Goal: Information Seeking & Learning: Learn about a topic

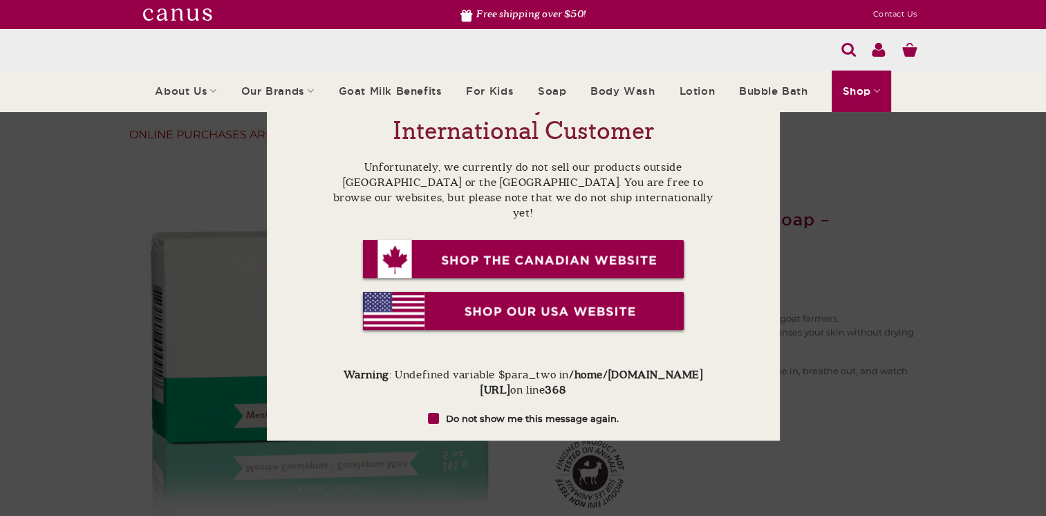
click at [189, 13] on img at bounding box center [177, 14] width 69 height 12
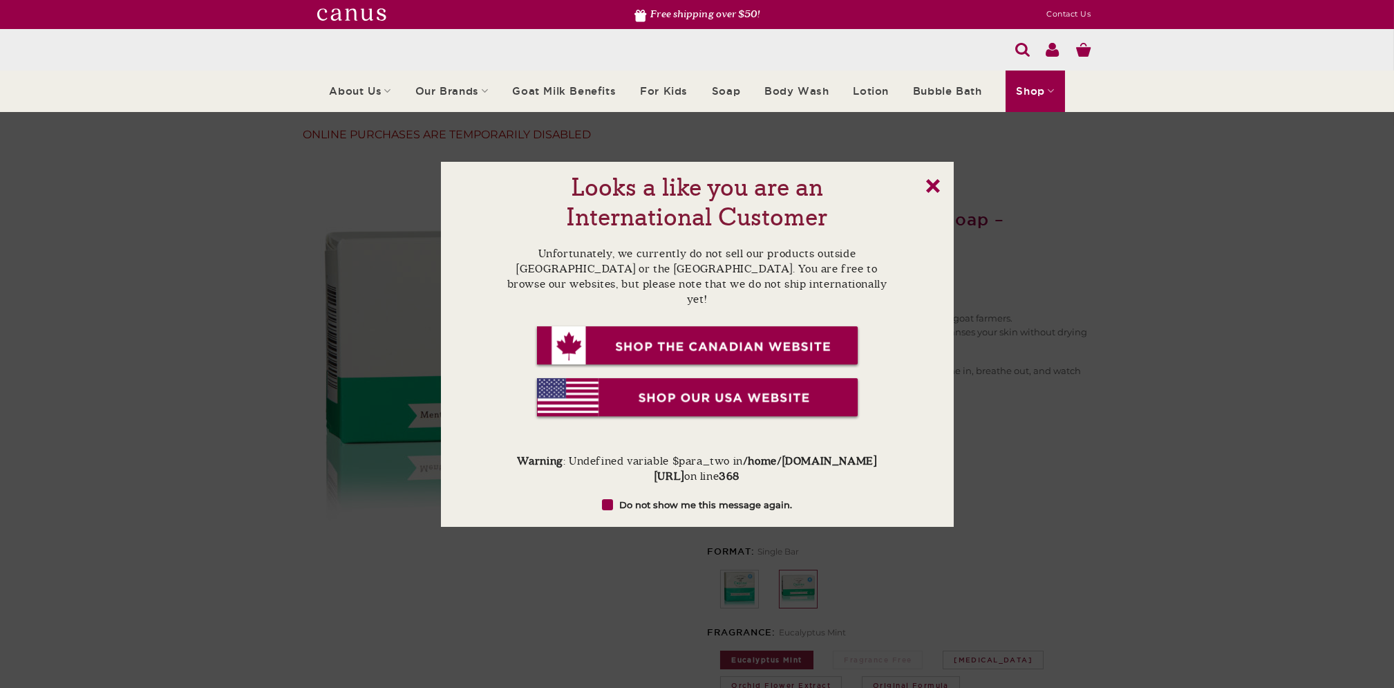
click at [935, 186] on link "x" at bounding box center [933, 186] width 14 height 14
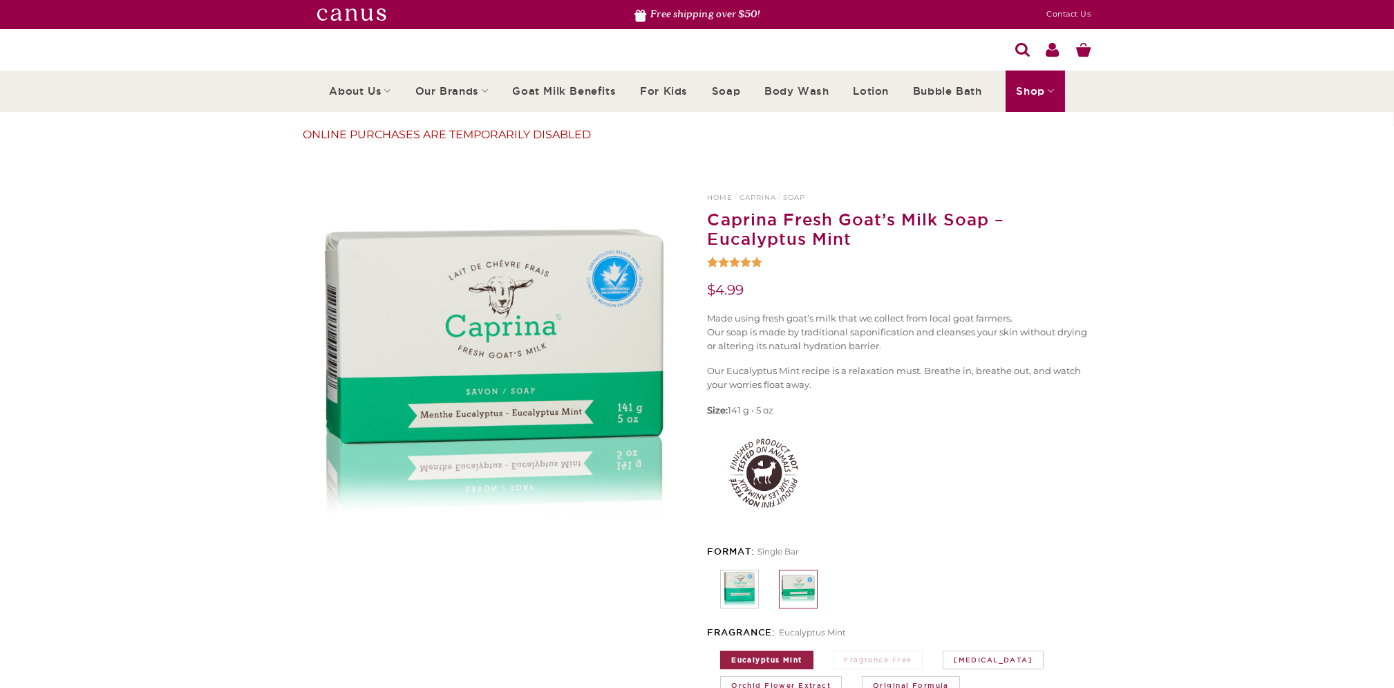
click at [348, 17] on img at bounding box center [351, 14] width 69 height 12
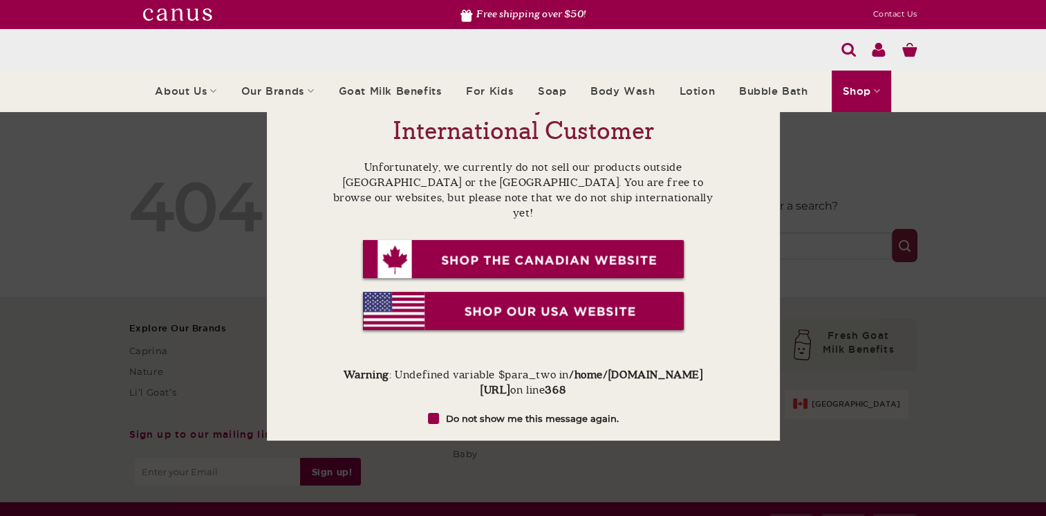
click at [691, 411] on label "Do not show me this message again." at bounding box center [523, 418] width 389 height 14
click at [521, 414] on input "Do not show me this message again." at bounding box center [516, 418] width 9 height 9
checkbox input "true"
click at [962, 256] on div "Looks a like you are an International Customer Unfortunately, we currently do n…" at bounding box center [523, 258] width 1046 height 516
click at [545, 296] on img at bounding box center [523, 312] width 326 height 44
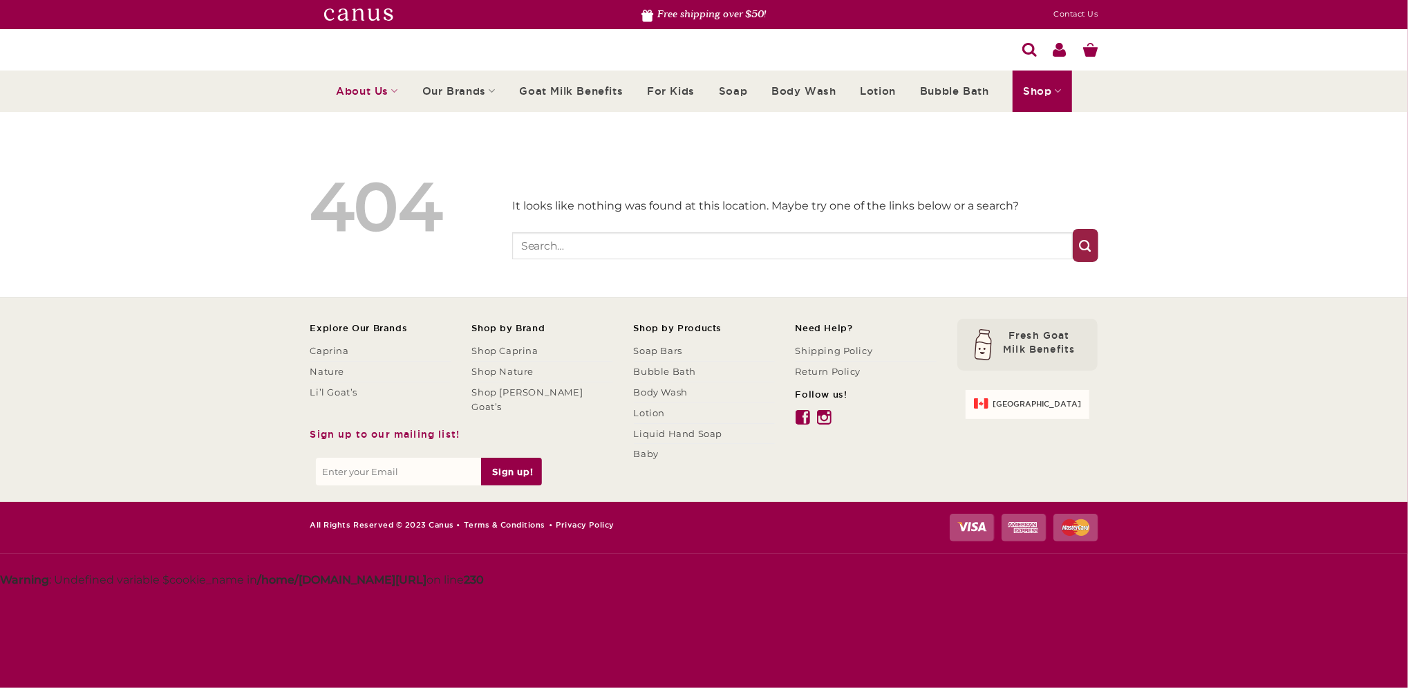
click at [370, 94] on link "About Us" at bounding box center [367, 91] width 62 height 41
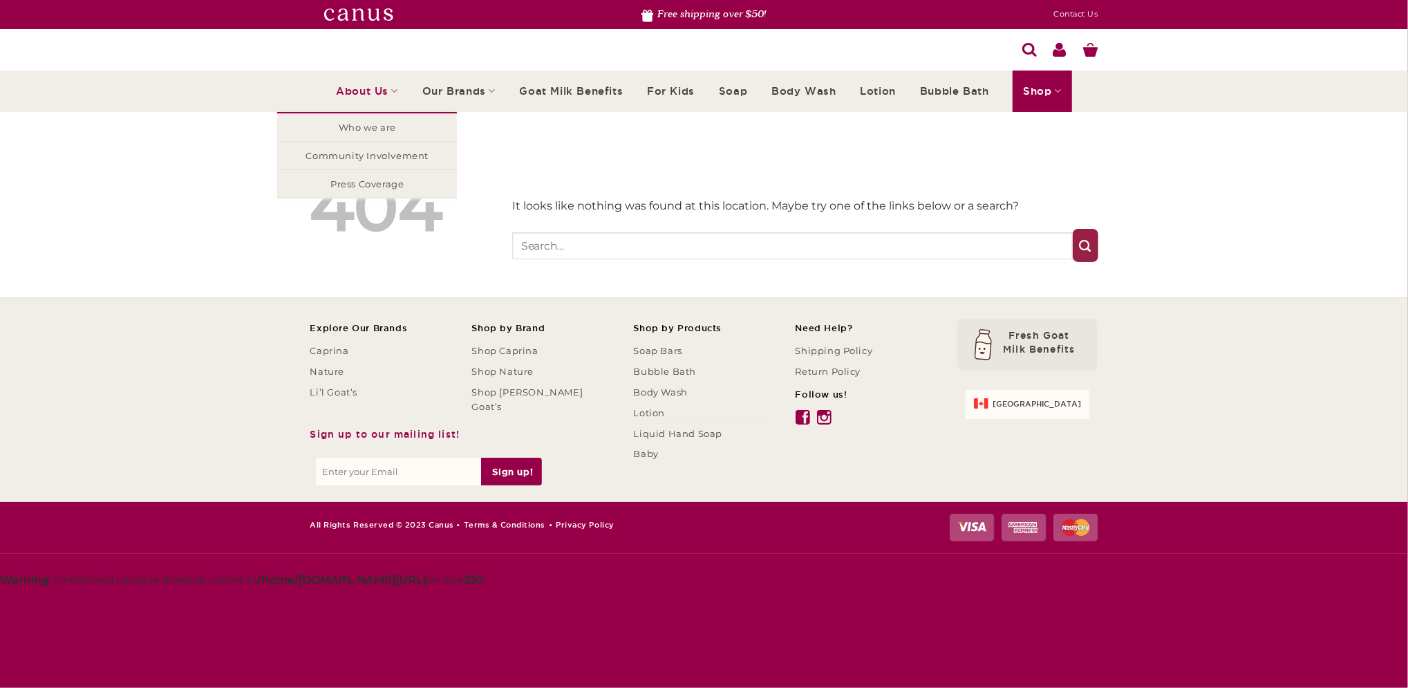
click at [356, 84] on link "About Us" at bounding box center [367, 91] width 62 height 41
click at [371, 97] on link "About Us" at bounding box center [367, 91] width 62 height 41
click at [371, 126] on link "Who we are" at bounding box center [367, 127] width 180 height 28
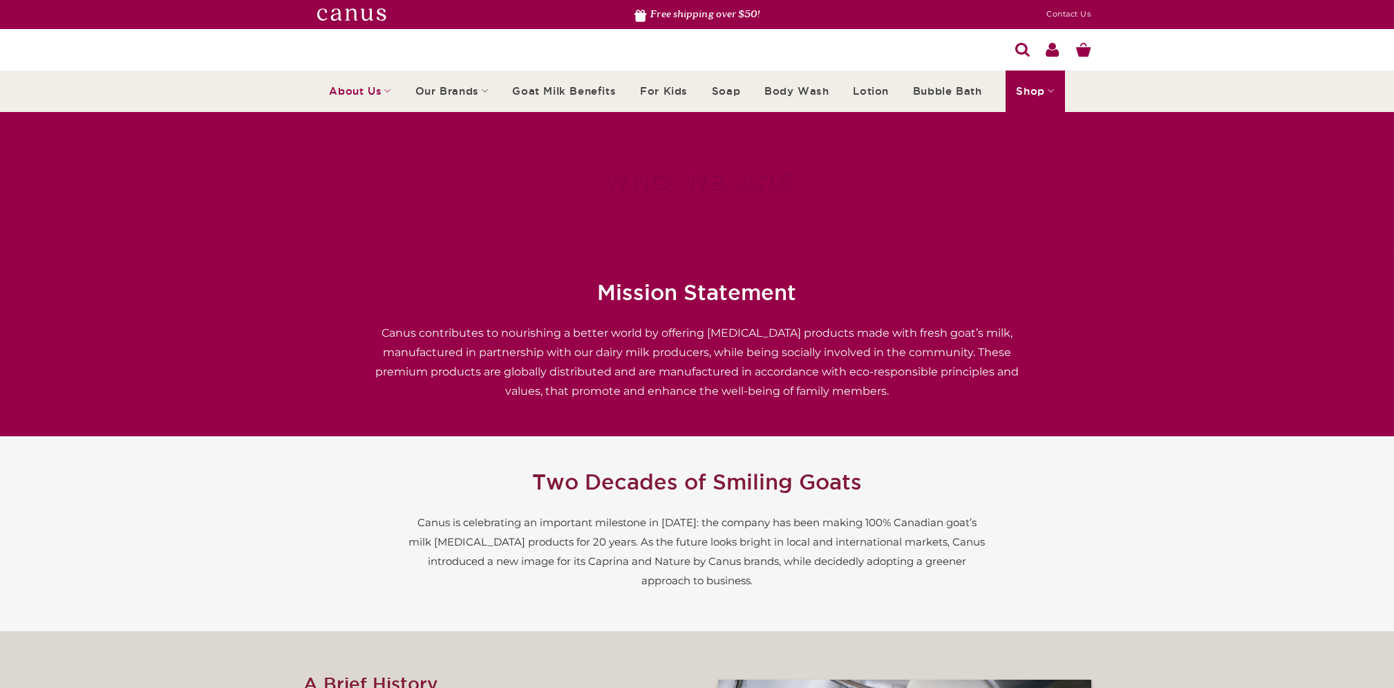
drag, startPoint x: 1316, startPoint y: 0, endPoint x: 907, endPoint y: 212, distance: 460.7
click at [907, 212] on div "WHO WE ARE" at bounding box center [697, 181] width 809 height 138
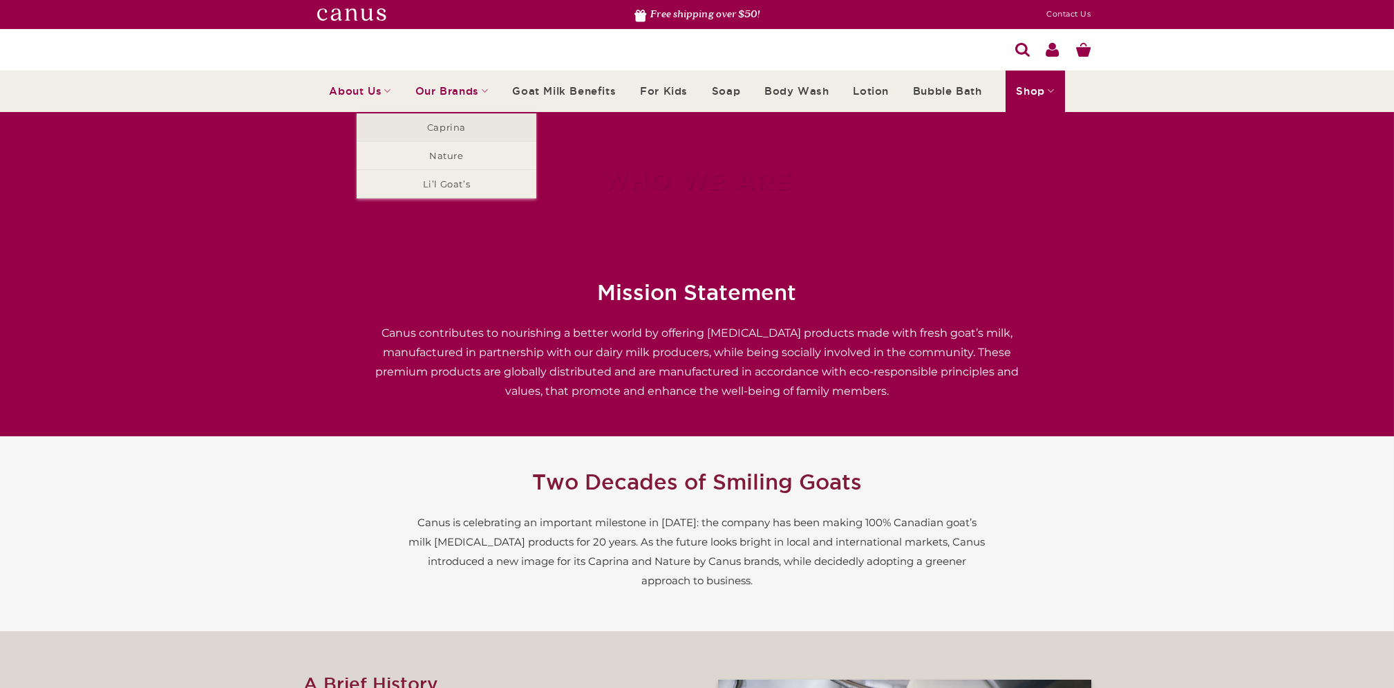
click at [461, 125] on link "Caprina" at bounding box center [447, 127] width 180 height 28
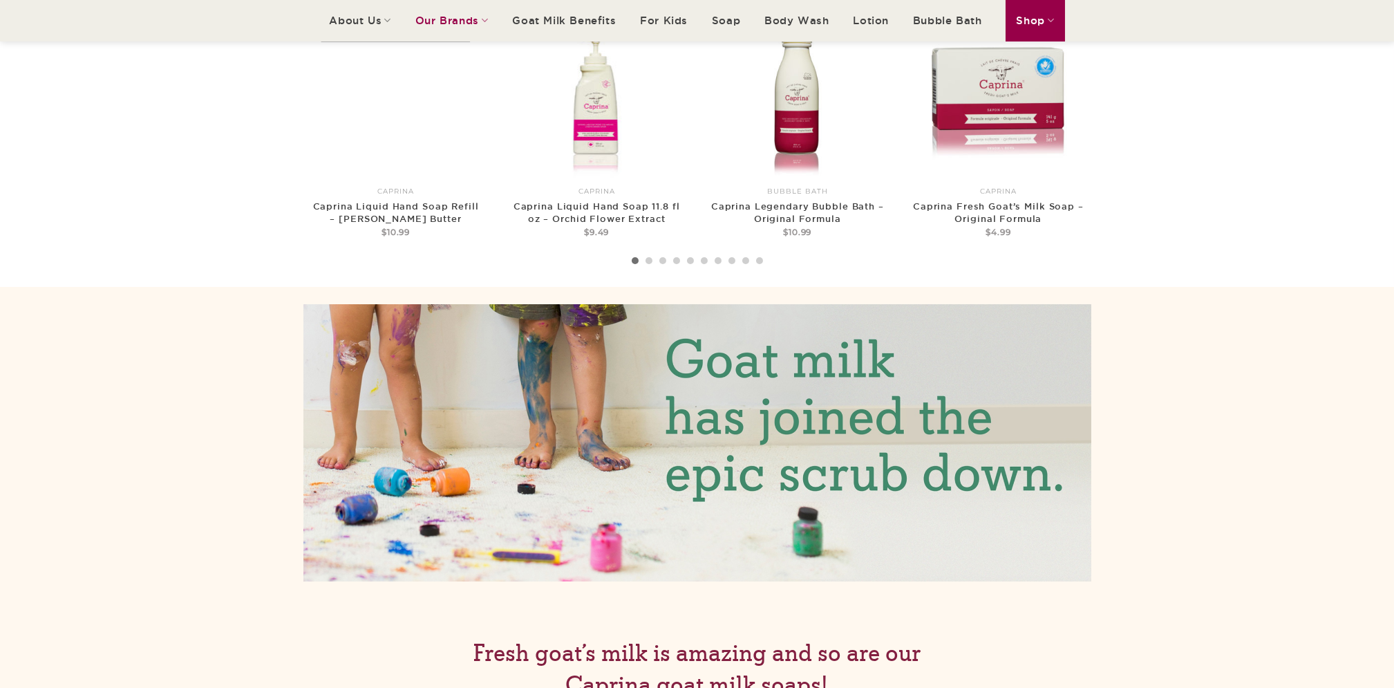
scroll to position [277, 0]
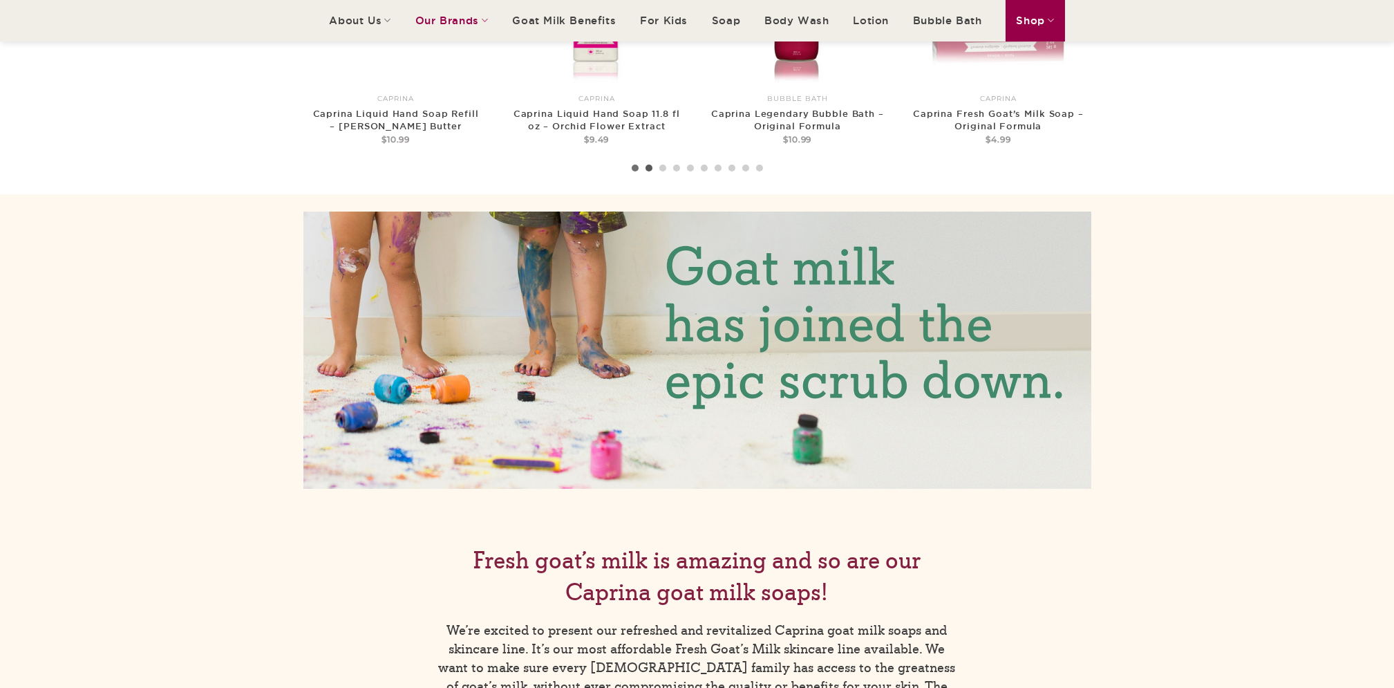
click at [646, 169] on li "Page dot 2" at bounding box center [649, 168] width 7 height 7
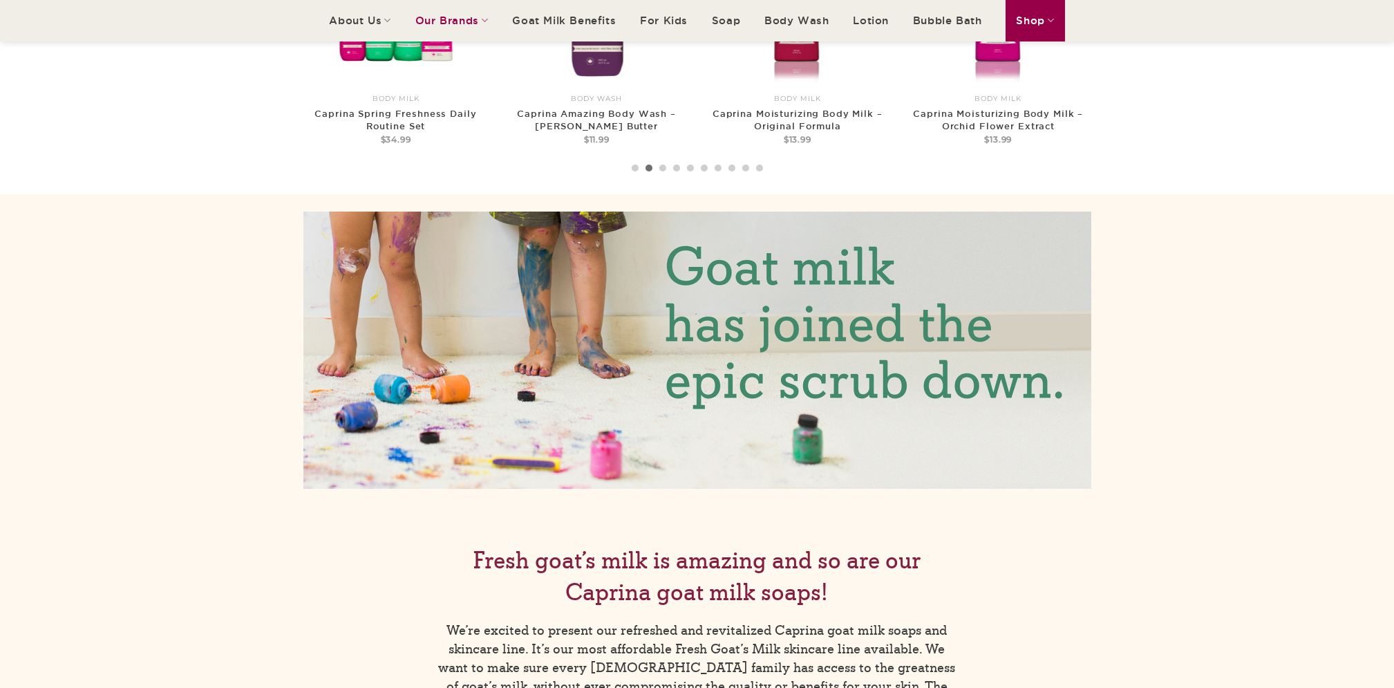
click at [798, 383] on img at bounding box center [697, 350] width 788 height 277
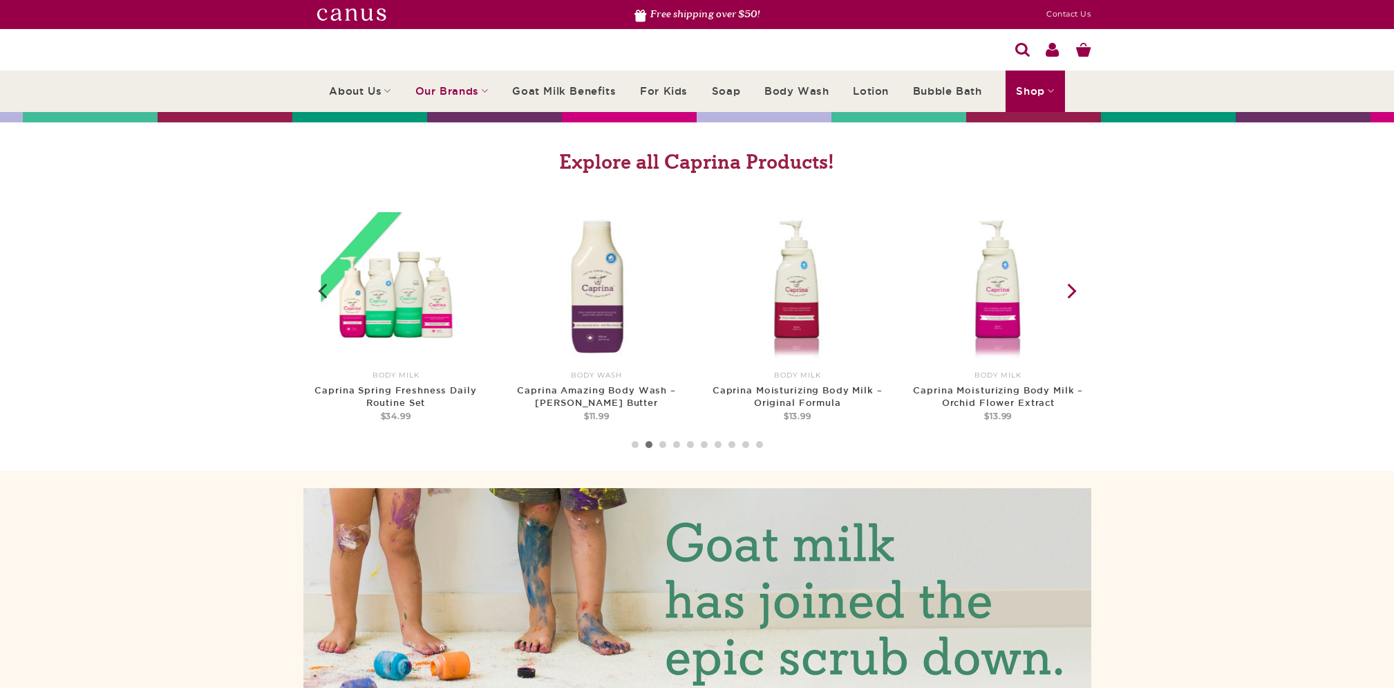
click at [1076, 299] on icon "Next" at bounding box center [1070, 291] width 25 height 25
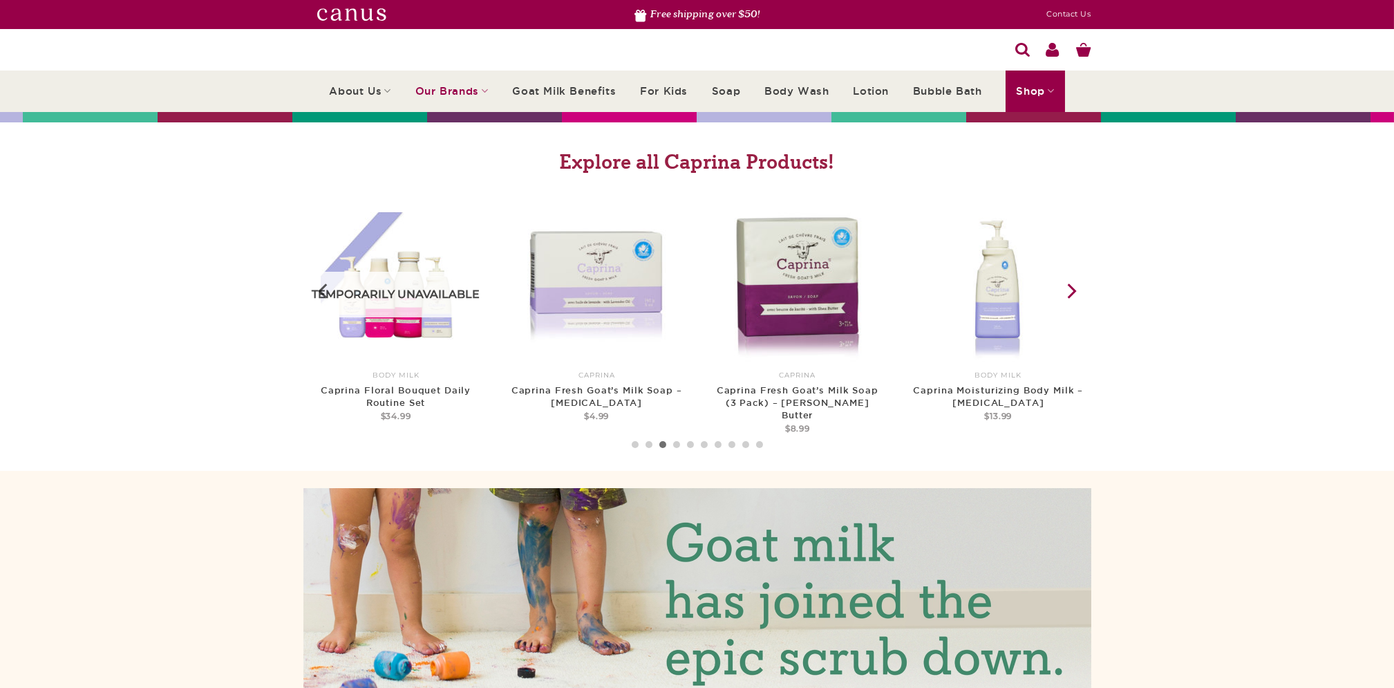
click at [1076, 299] on icon "Next" at bounding box center [1070, 291] width 25 height 25
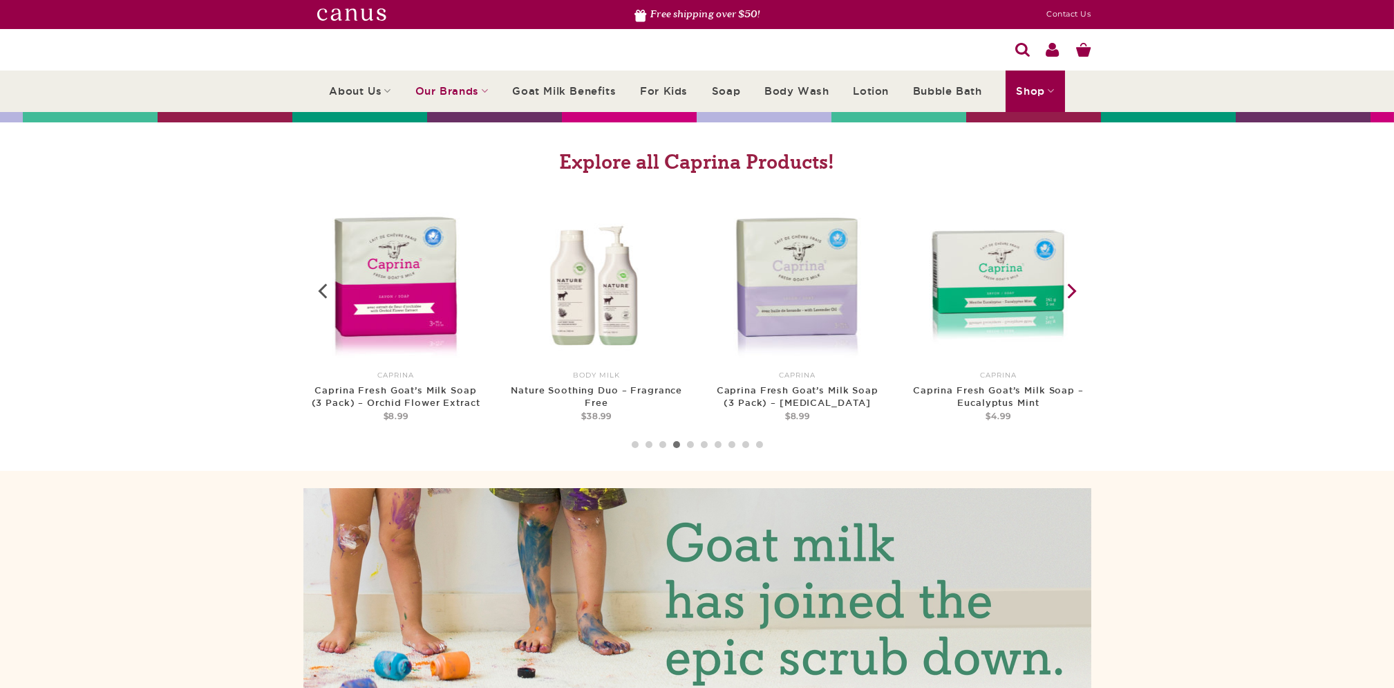
click at [1076, 299] on icon "Next" at bounding box center [1070, 291] width 25 height 25
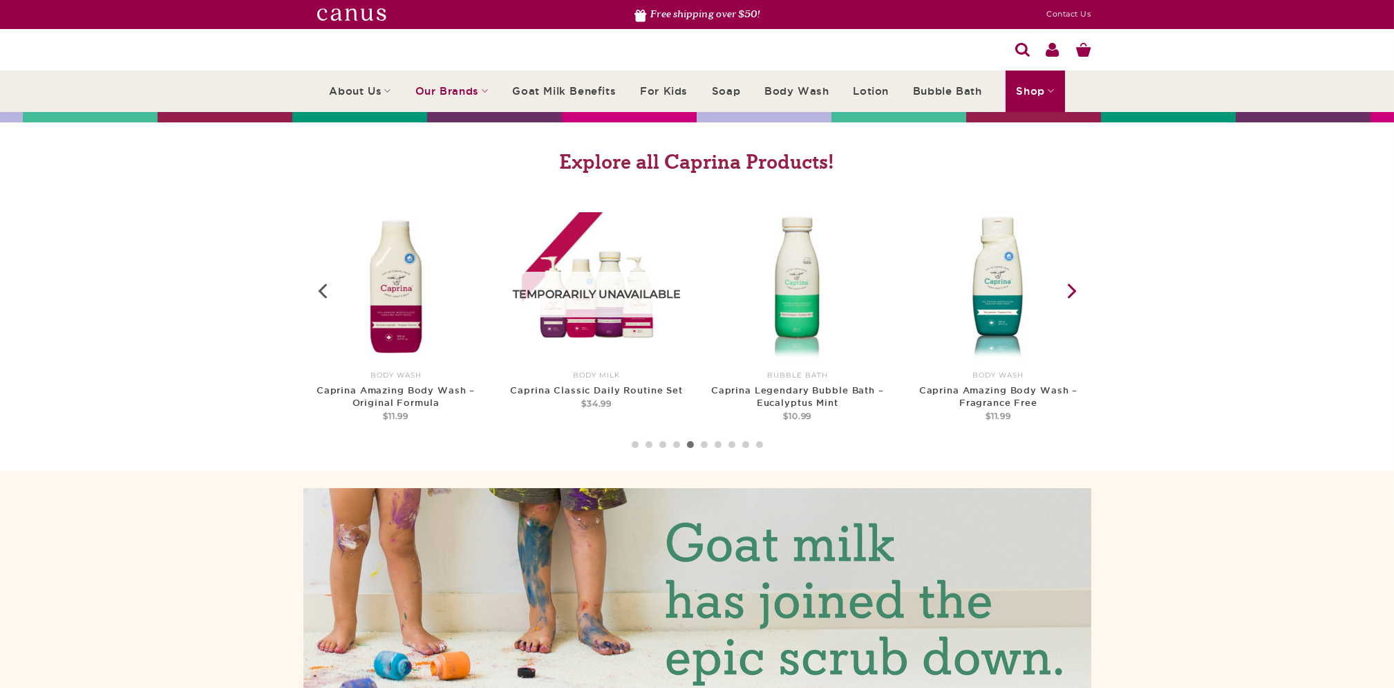
click at [1076, 299] on icon "Next" at bounding box center [1070, 291] width 25 height 25
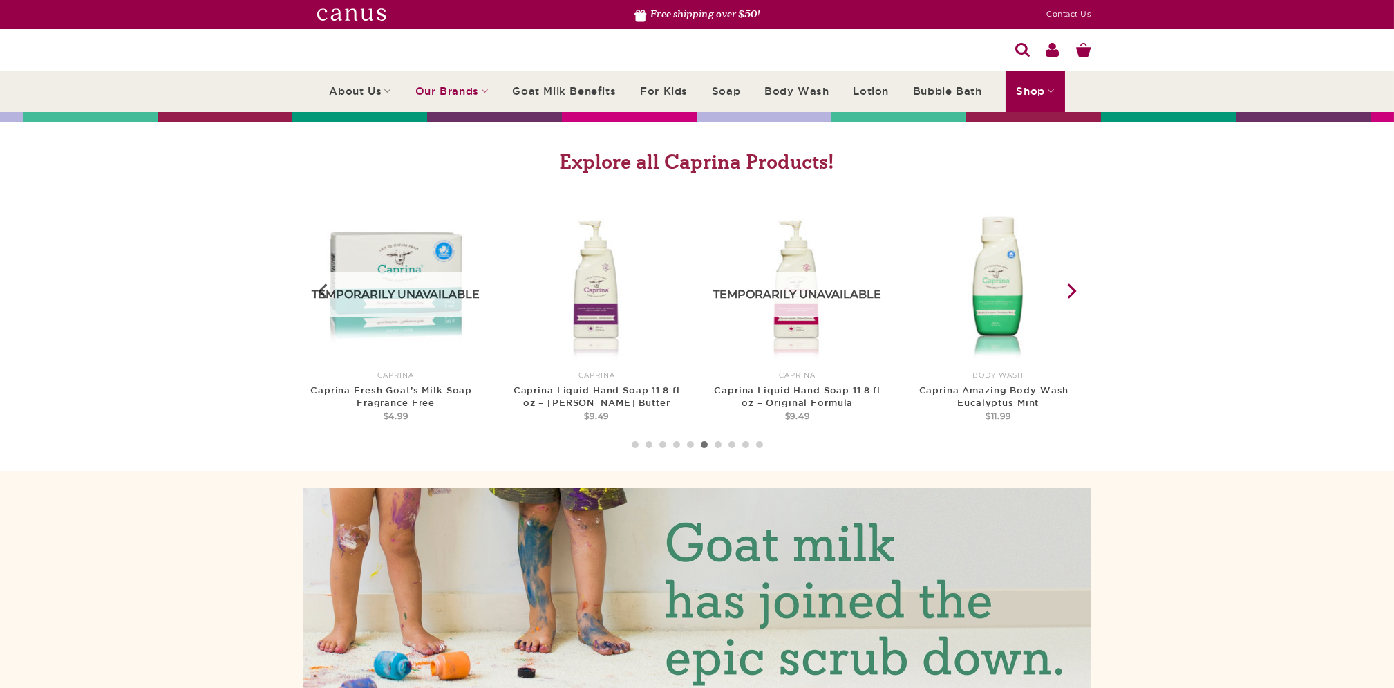
click at [1076, 299] on icon "Next" at bounding box center [1070, 291] width 25 height 25
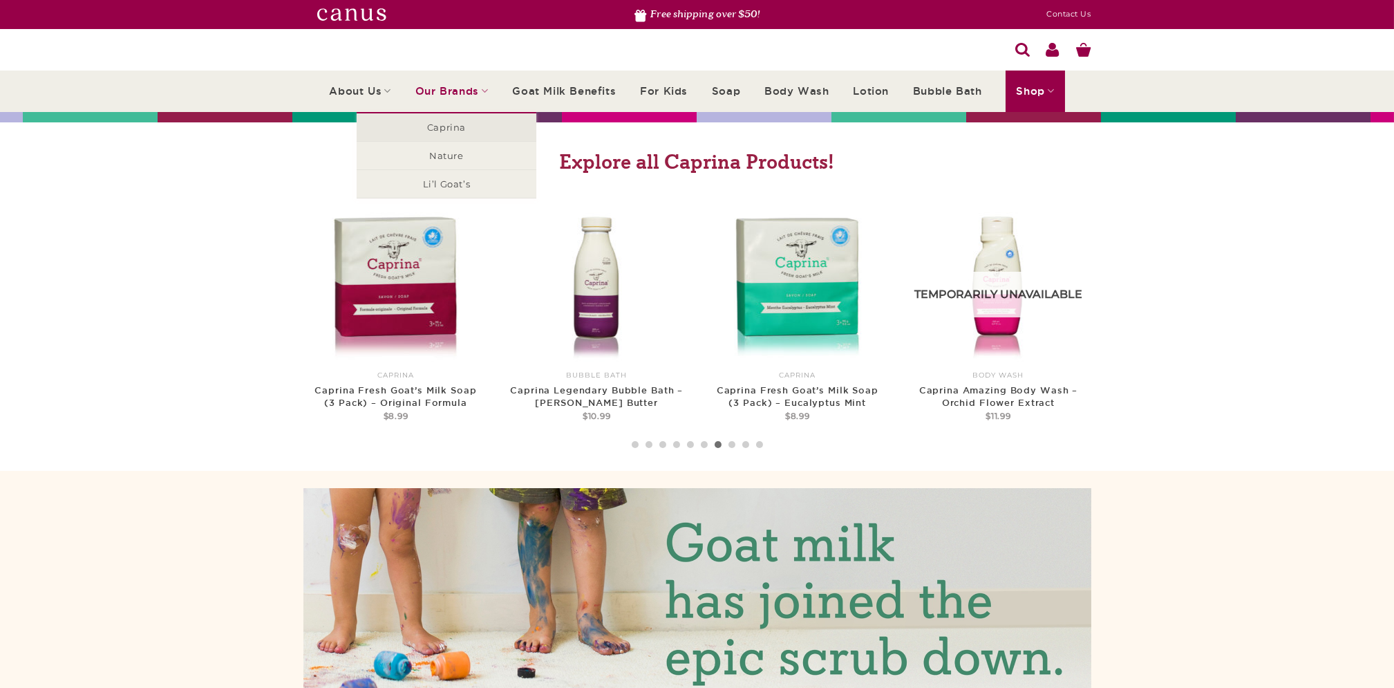
click at [458, 124] on link "Caprina" at bounding box center [447, 127] width 180 height 28
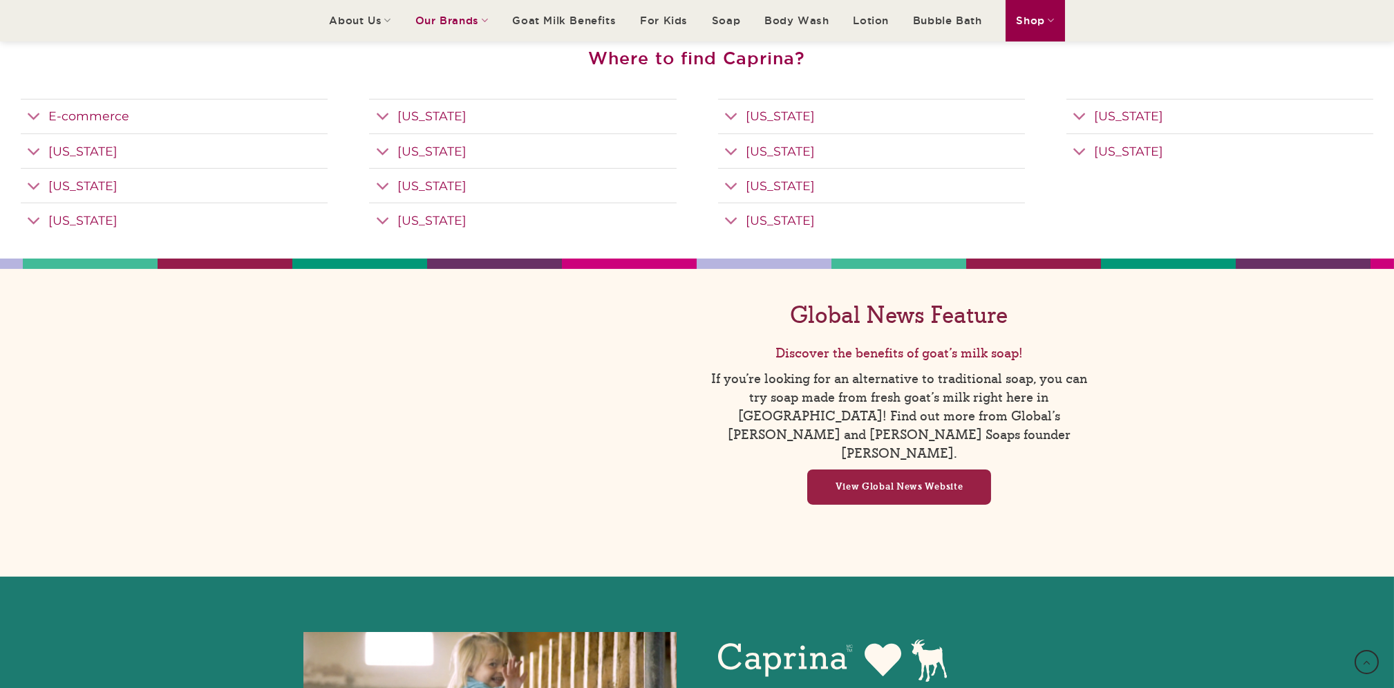
scroll to position [2120, 0]
